Goal: Find specific fact

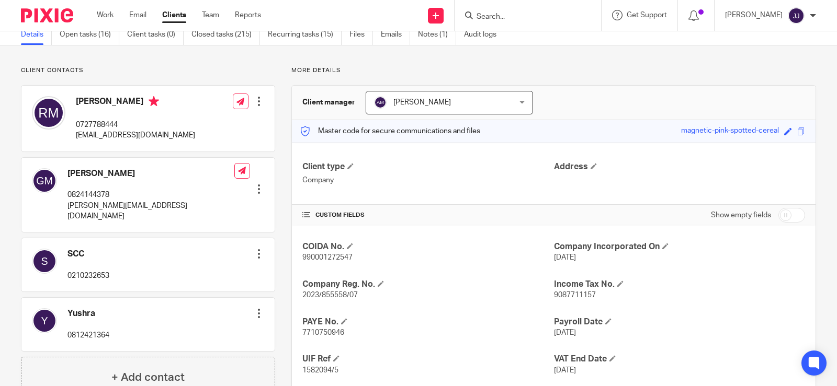
scroll to position [105, 0]
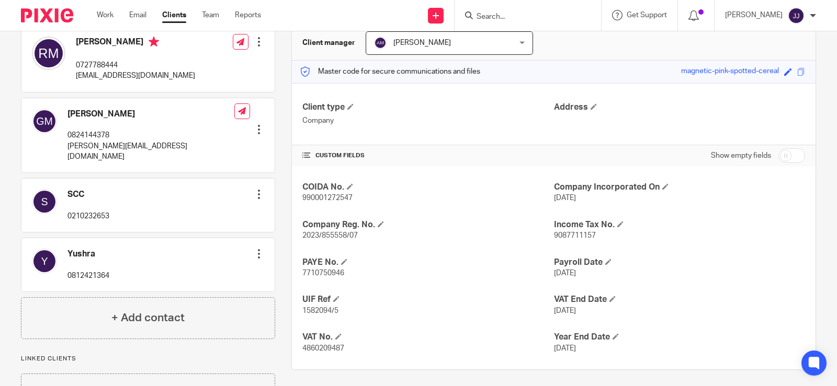
click at [325, 308] on span "1582094/5" at bounding box center [320, 310] width 36 height 7
copy p "1582094/5"
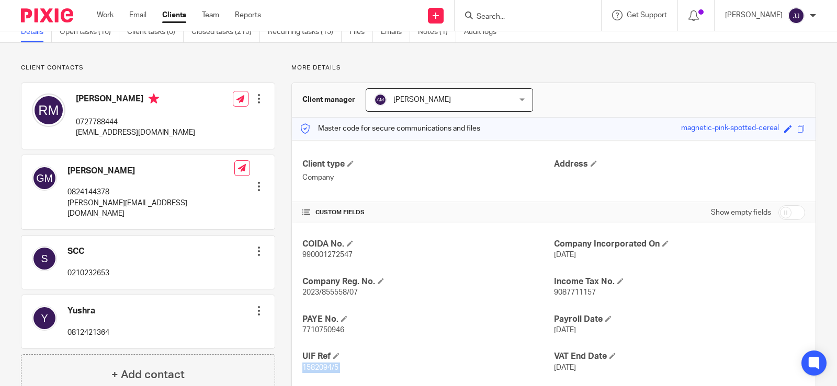
scroll to position [0, 0]
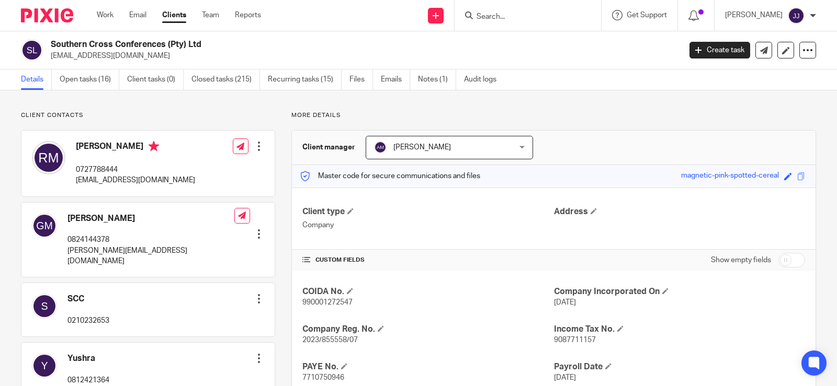
click at [119, 41] on h2 "Southern Cross Conferences (Pty) Ltd" at bounding box center [300, 44] width 498 height 11
copy div "Southern Cross Conferences (Pty) Ltd"
